Goal: Task Accomplishment & Management: Use online tool/utility

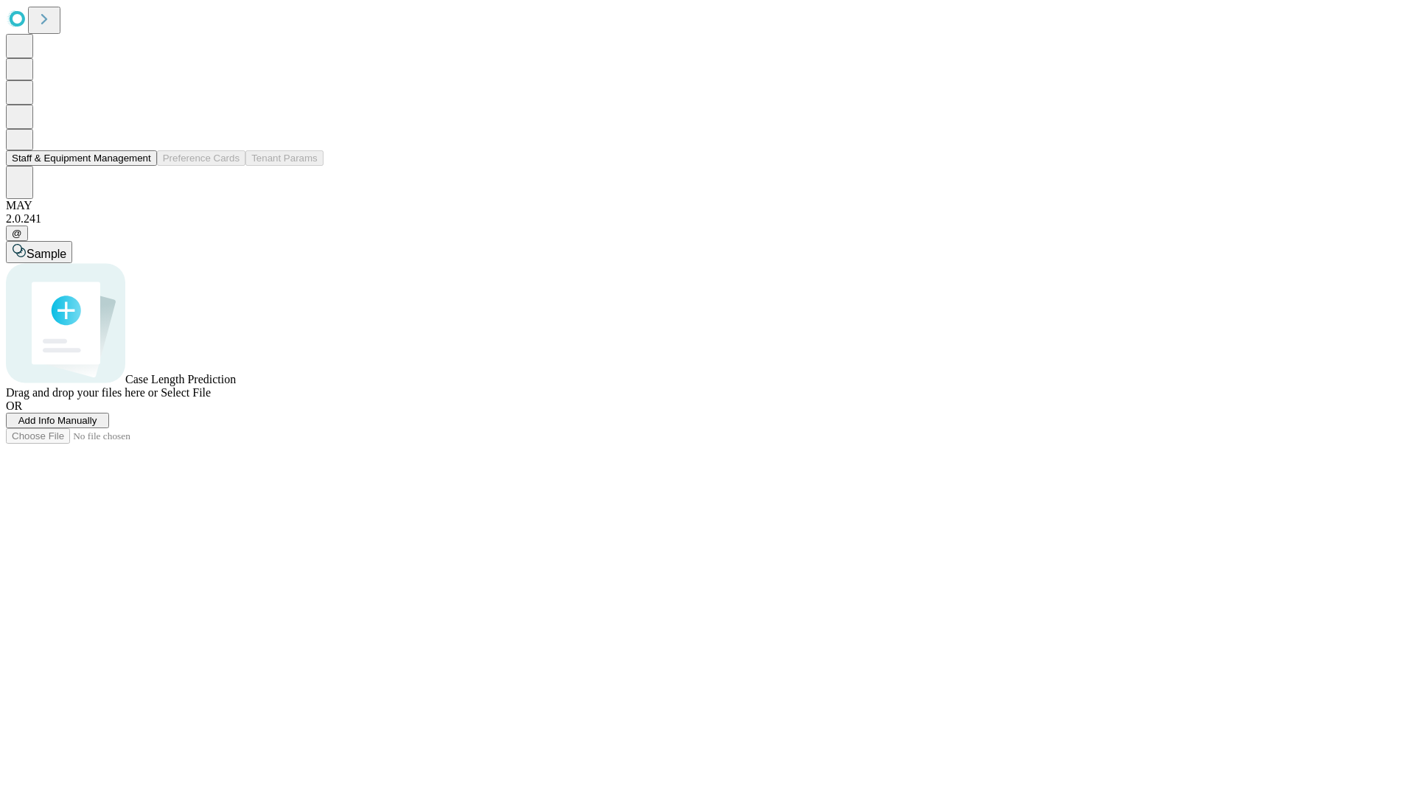
click at [141, 166] on button "Staff & Equipment Management" at bounding box center [81, 157] width 151 height 15
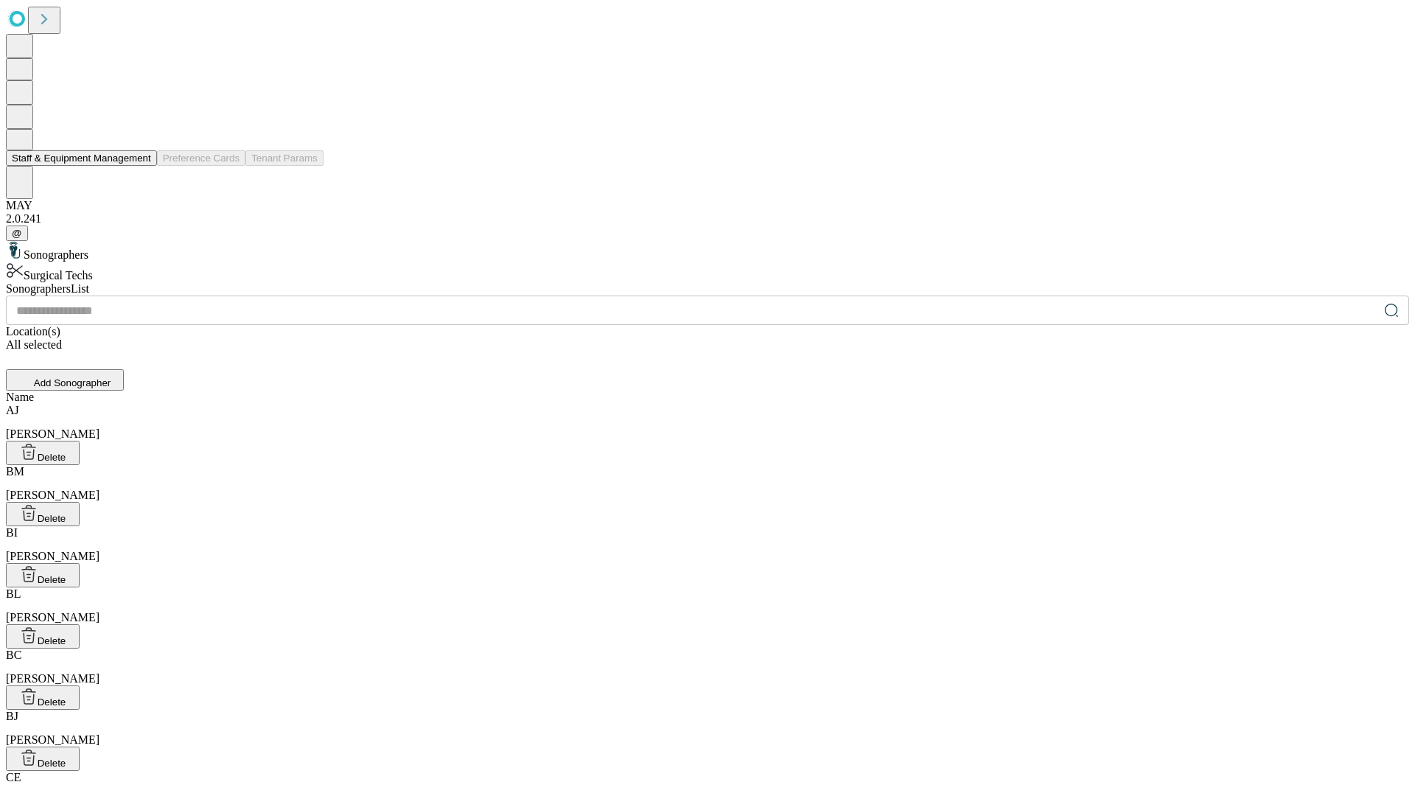
click at [141, 166] on button "Staff & Equipment Management" at bounding box center [81, 157] width 151 height 15
